Goal: Information Seeking & Learning: Learn about a topic

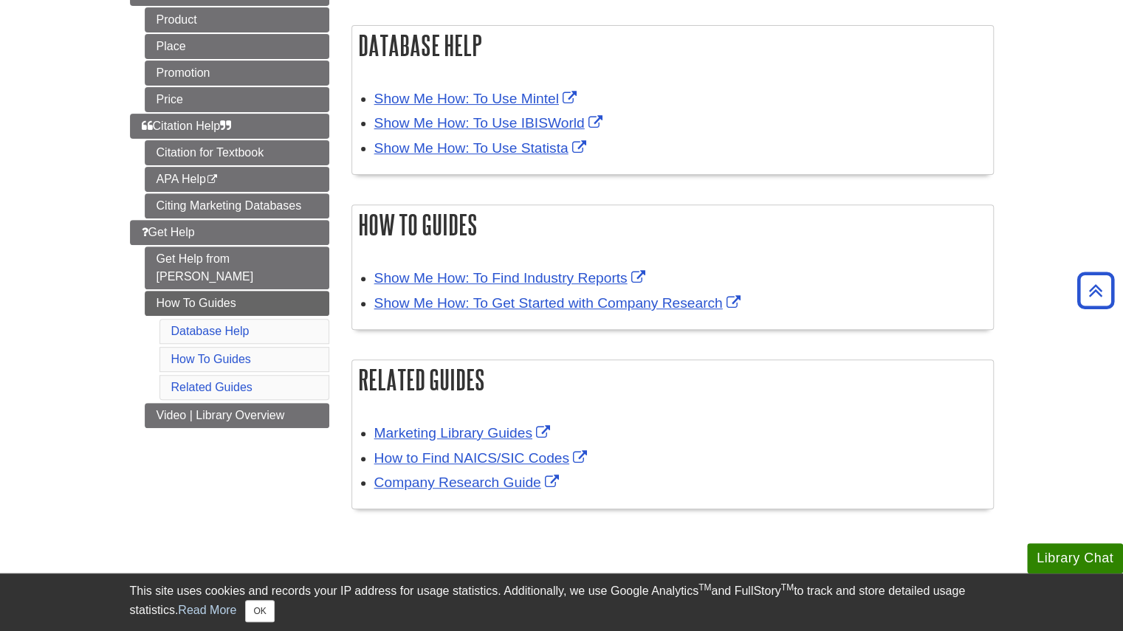
scroll to position [230, 0]
click at [526, 92] on link "Show Me How: To Use Mintel" at bounding box center [477, 99] width 206 height 16
click at [467, 97] on link "Show Me How: To Use Mintel" at bounding box center [477, 99] width 206 height 16
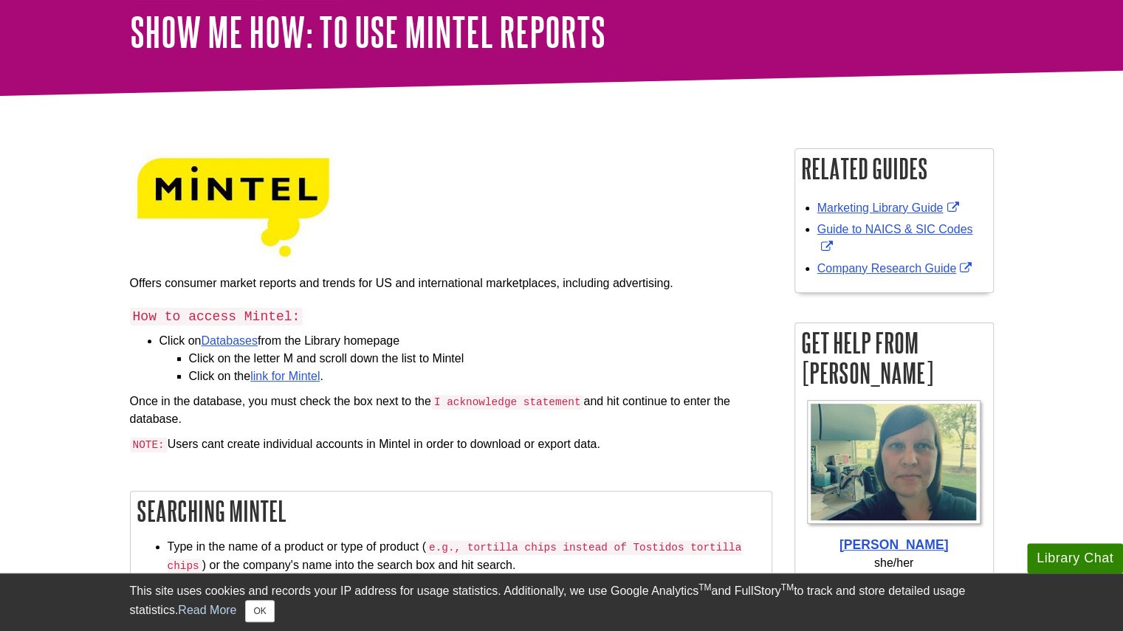
scroll to position [86, 0]
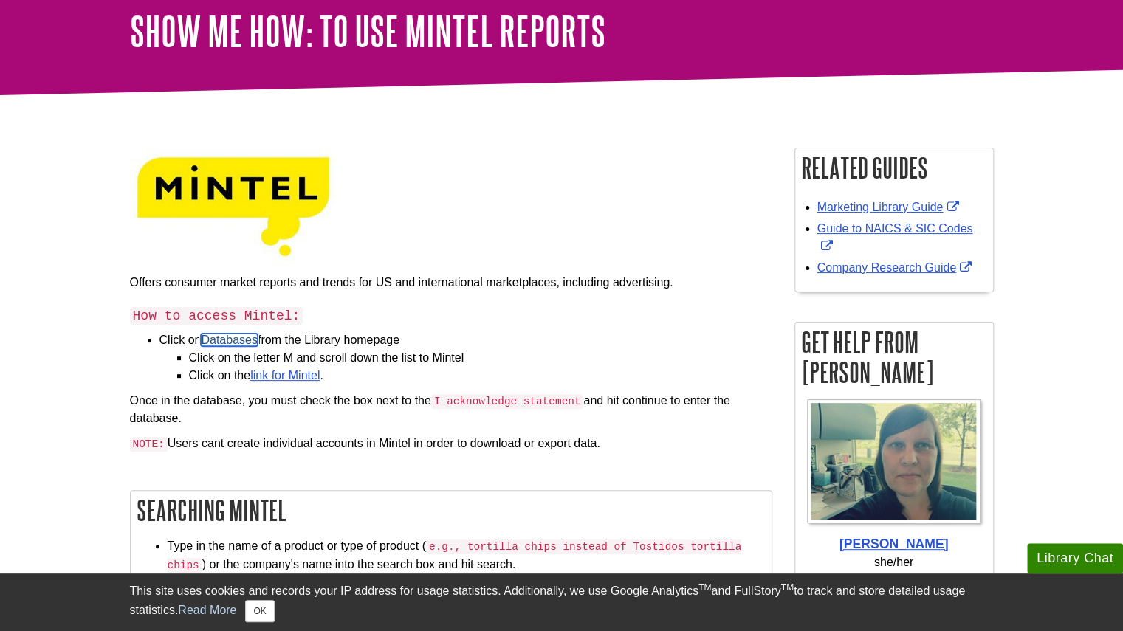
click at [229, 339] on link "Databases" at bounding box center [229, 340] width 57 height 13
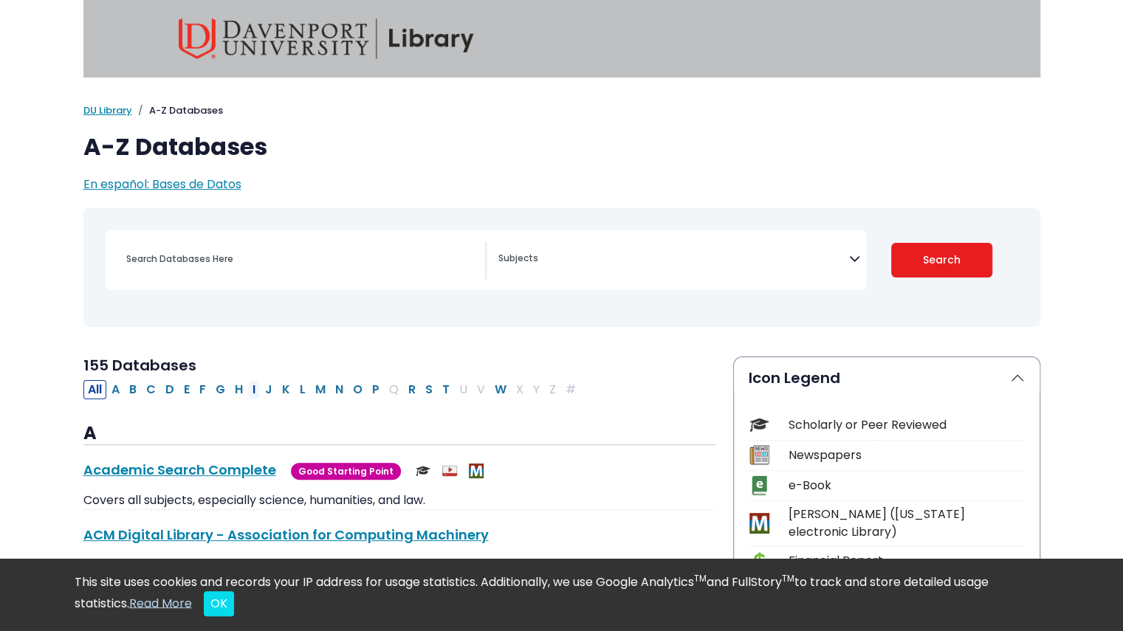
click at [251, 389] on button "I" at bounding box center [254, 389] width 12 height 19
click at [313, 387] on button "M" at bounding box center [320, 389] width 19 height 19
select select "Database Subject Filter"
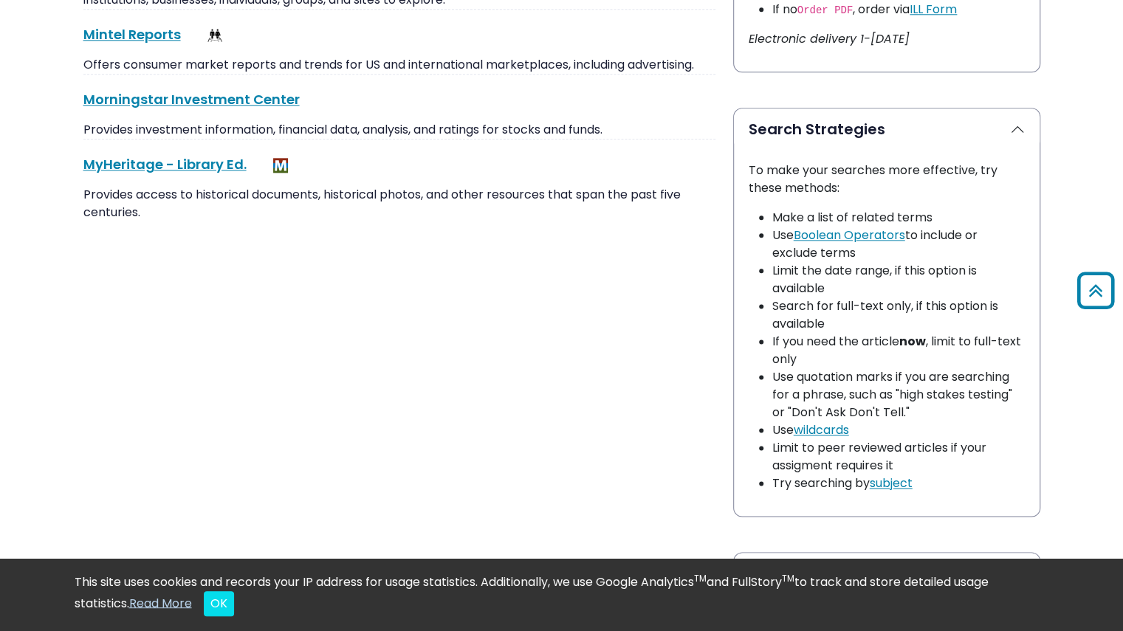
scroll to position [967, 0]
click at [148, 29] on link "Mintel Reports This link opens in a new window" at bounding box center [131, 34] width 97 height 18
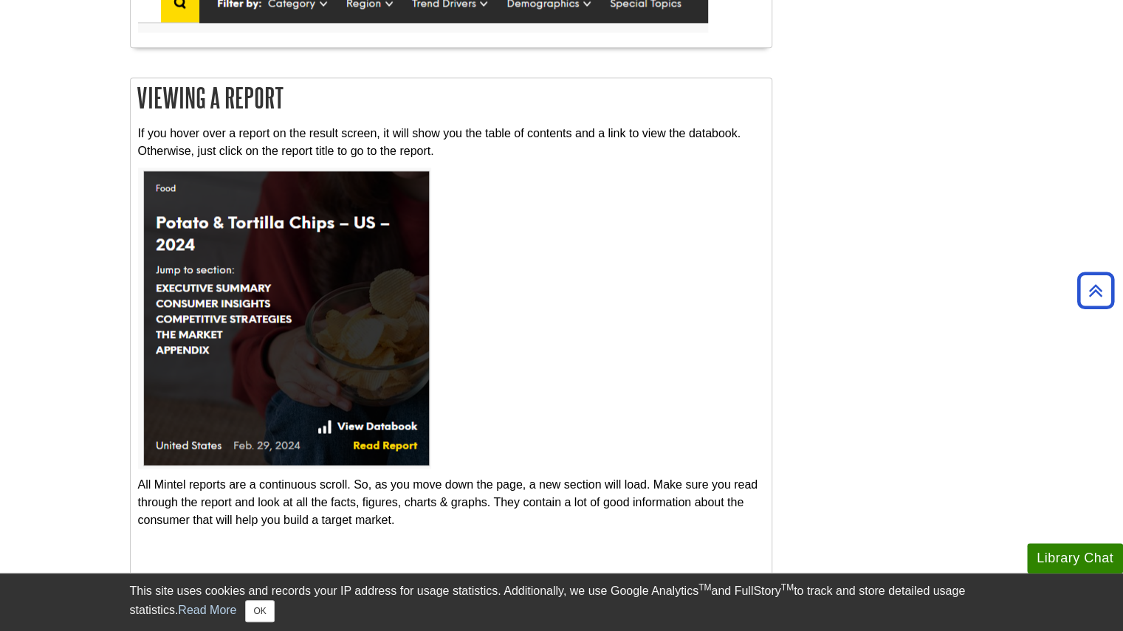
scroll to position [1106, 0]
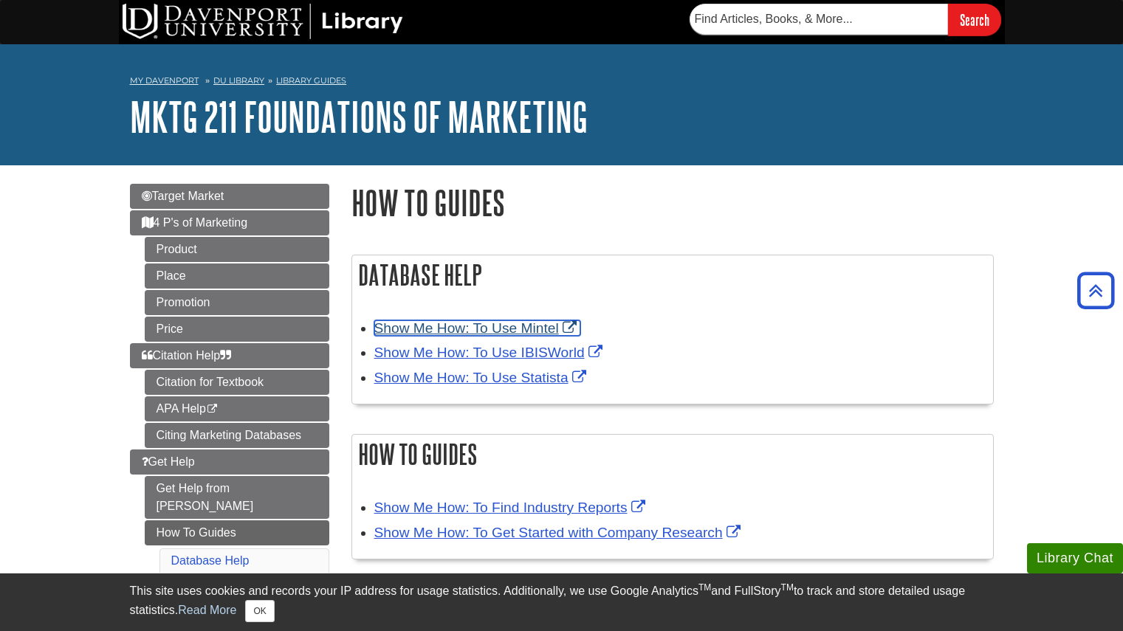
scroll to position [230, 0]
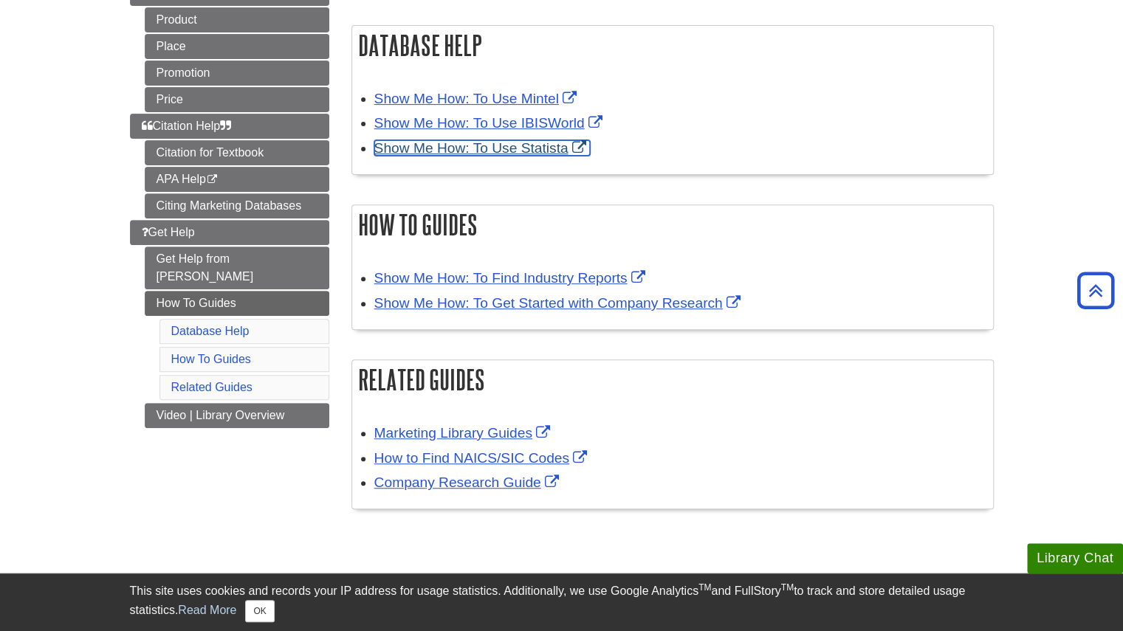
click at [537, 147] on link "Show Me How: To Use Statista" at bounding box center [482, 148] width 216 height 16
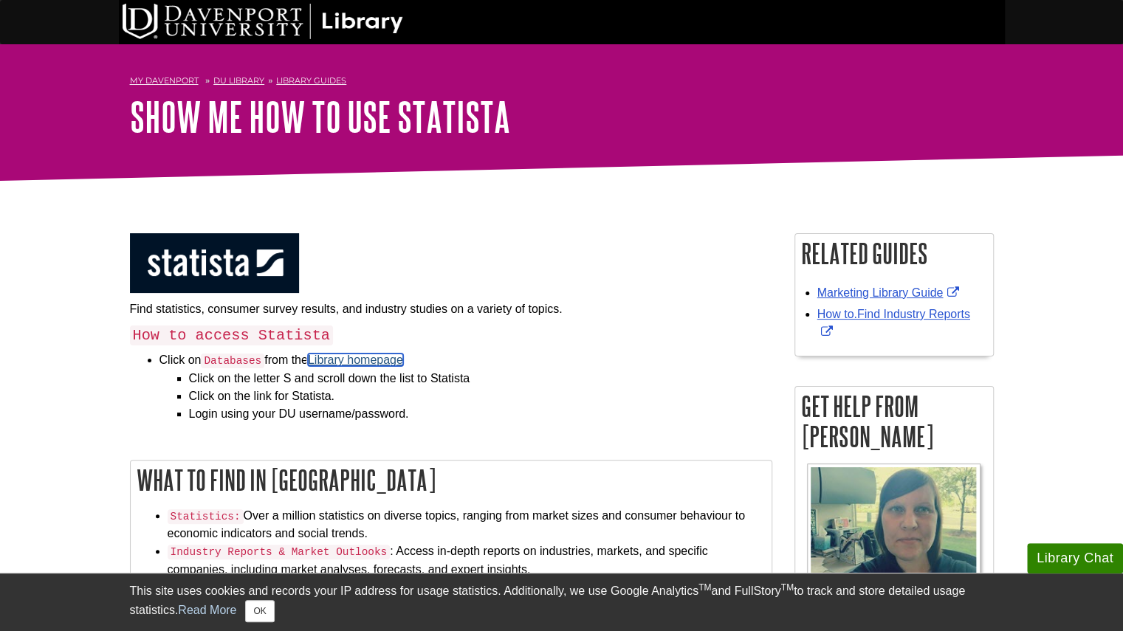
click at [356, 362] on link "Library homepage" at bounding box center [355, 360] width 95 height 13
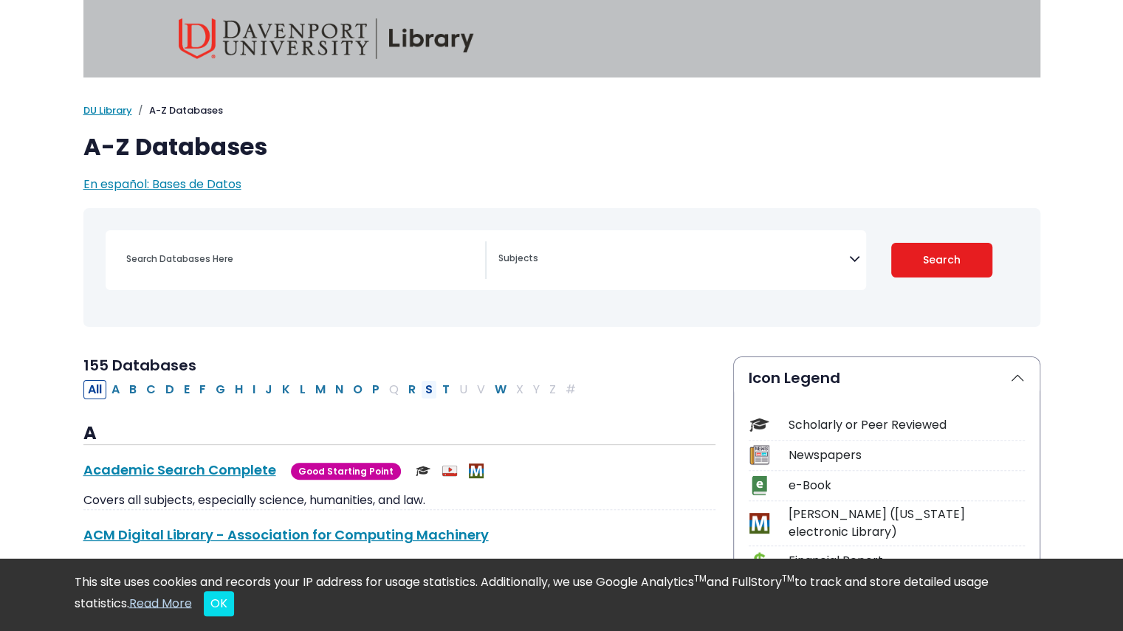
click at [421, 390] on button "S" at bounding box center [429, 389] width 16 height 19
select select "Database Subject Filter"
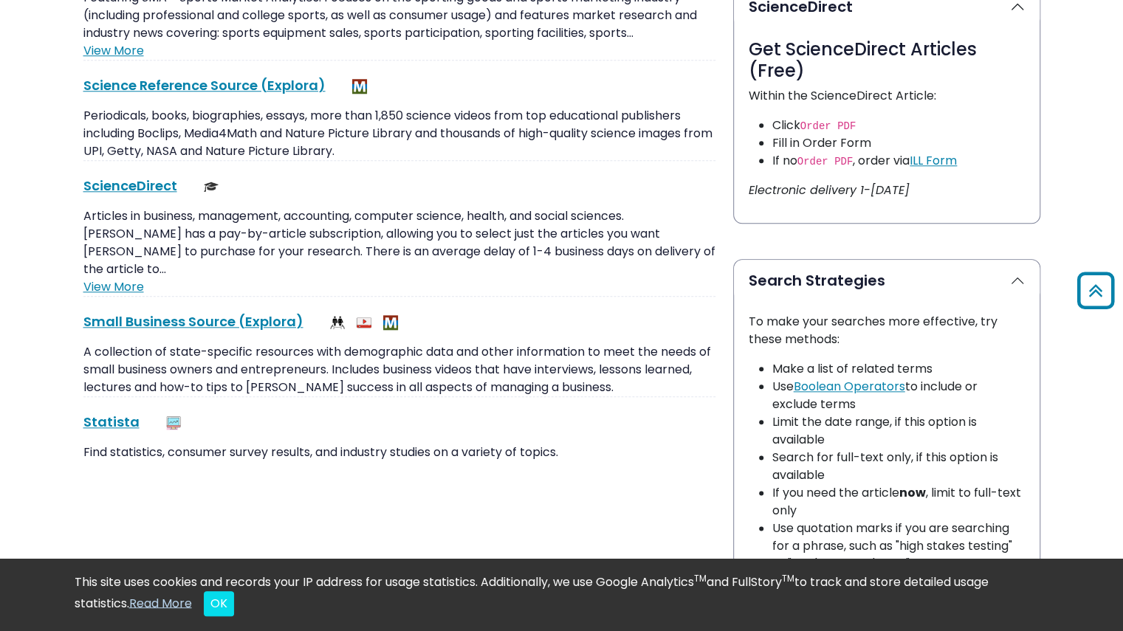
scroll to position [854, 0]
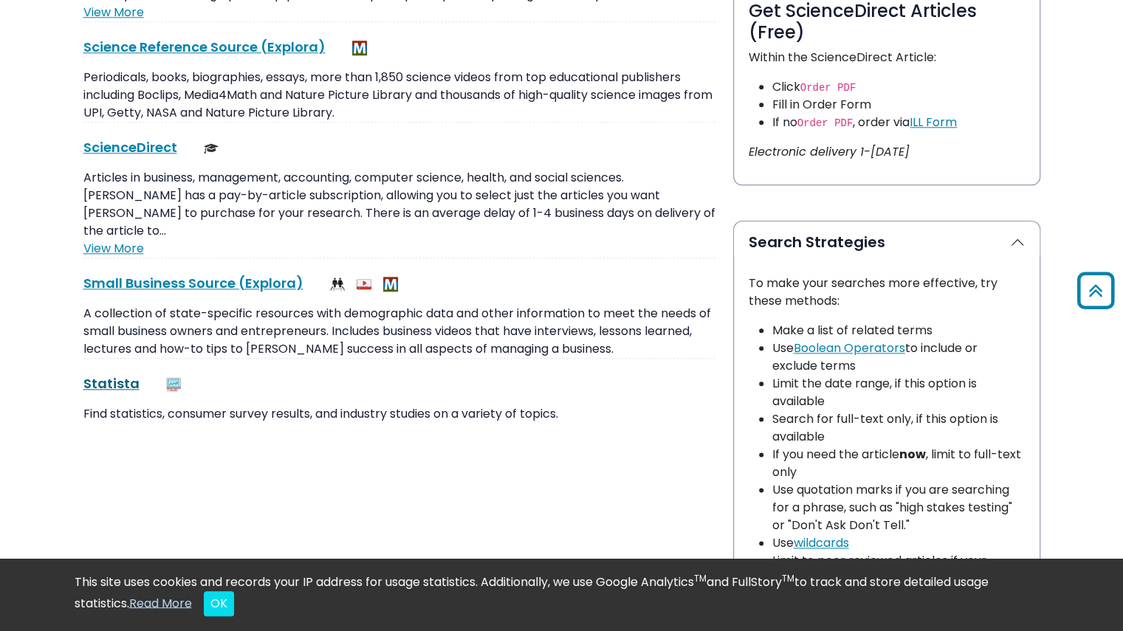
click at [118, 374] on link "Statista This link opens in a new window" at bounding box center [111, 383] width 56 height 18
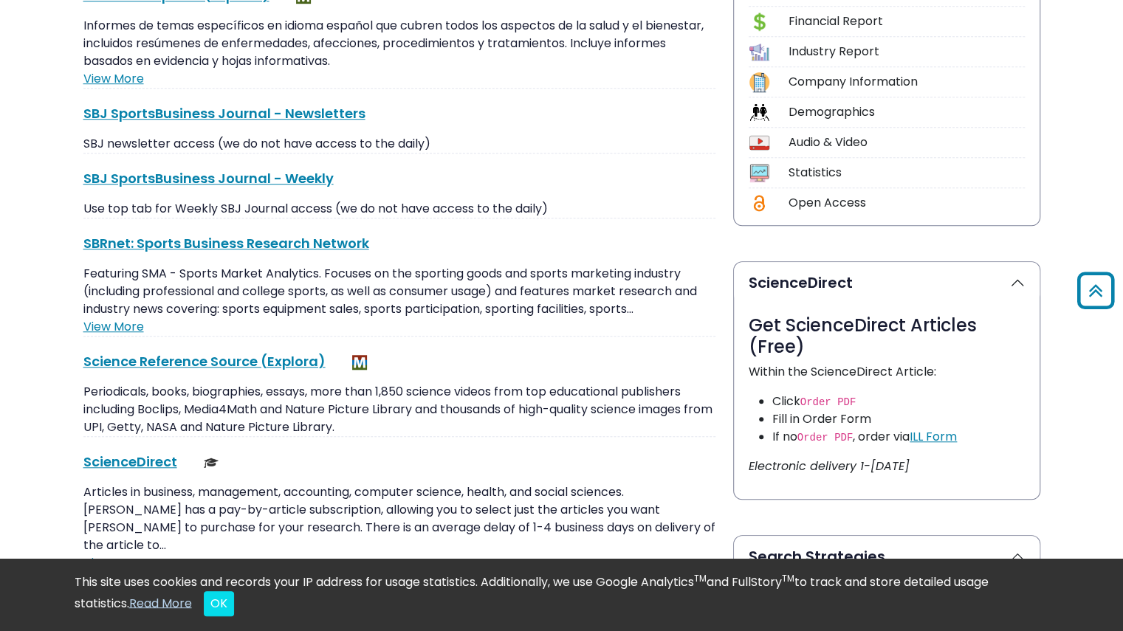
scroll to position [534, 0]
